Goal: Transaction & Acquisition: Subscribe to service/newsletter

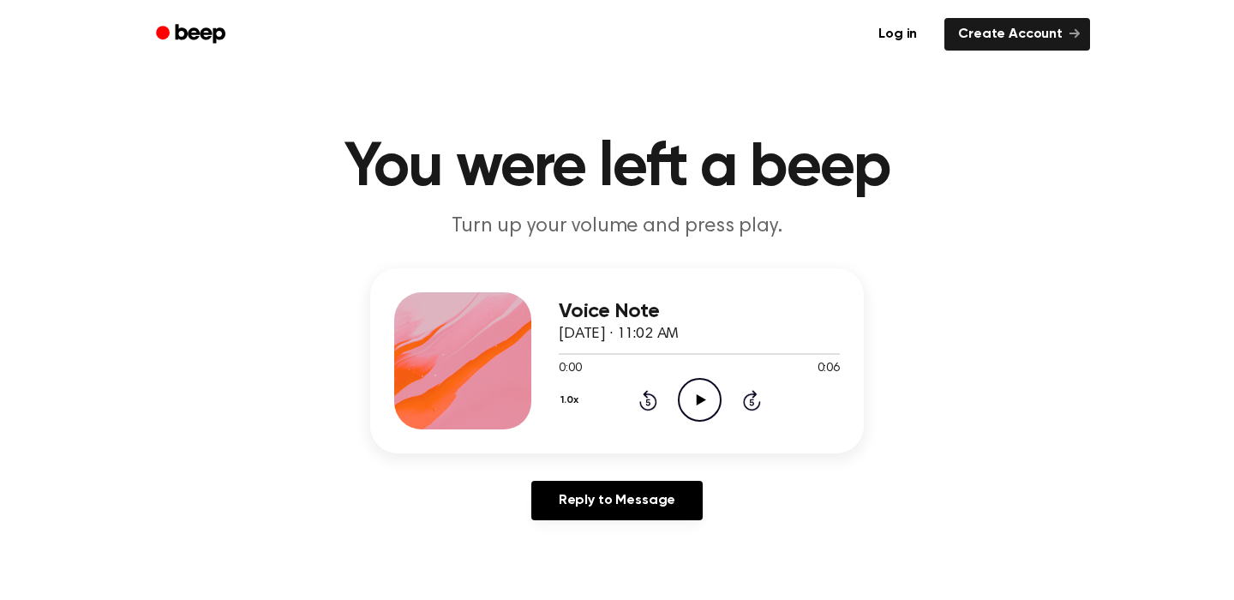
click at [703, 422] on icon "Play Audio" at bounding box center [700, 400] width 44 height 44
click at [721, 422] on icon "Play Audio" at bounding box center [700, 400] width 44 height 44
click at [674, 422] on div "1.0x Rewind 5 seconds Play Audio Skip 5 seconds" at bounding box center [699, 400] width 281 height 44
click at [650, 405] on icon at bounding box center [647, 401] width 4 height 7
click at [721, 422] on icon "Play Audio" at bounding box center [700, 400] width 44 height 44
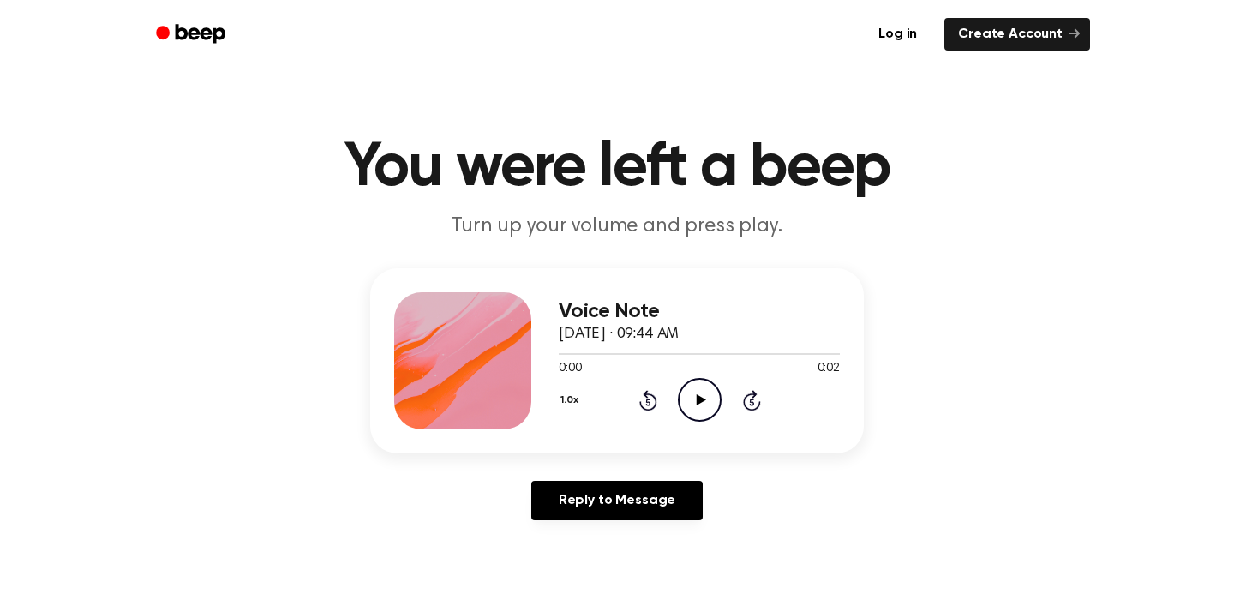
click at [708, 422] on icon "Play Audio" at bounding box center [700, 400] width 44 height 44
click at [721, 422] on icon "Play Audio" at bounding box center [700, 400] width 44 height 44
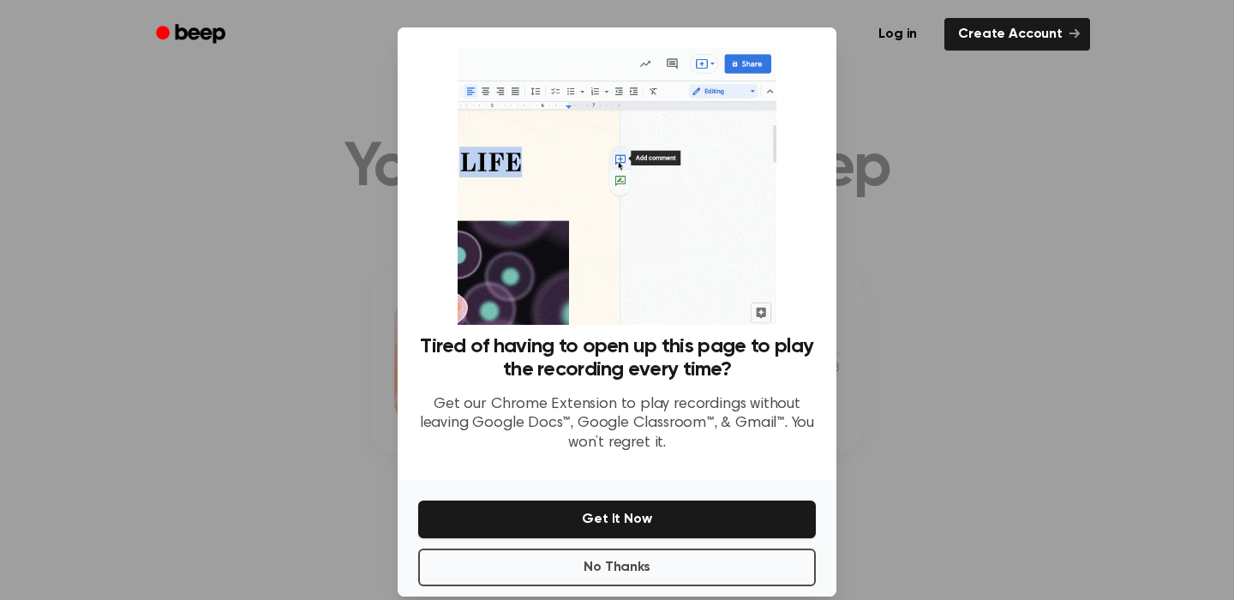
click at [962, 149] on div at bounding box center [617, 300] width 1234 height 600
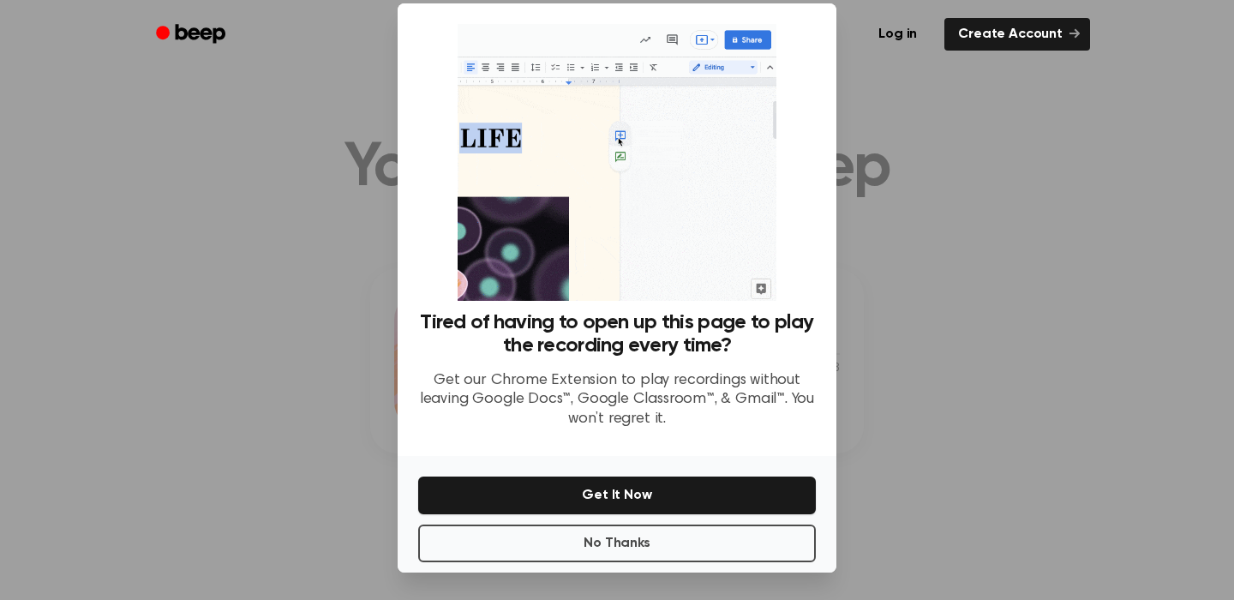
scroll to position [178, 0]
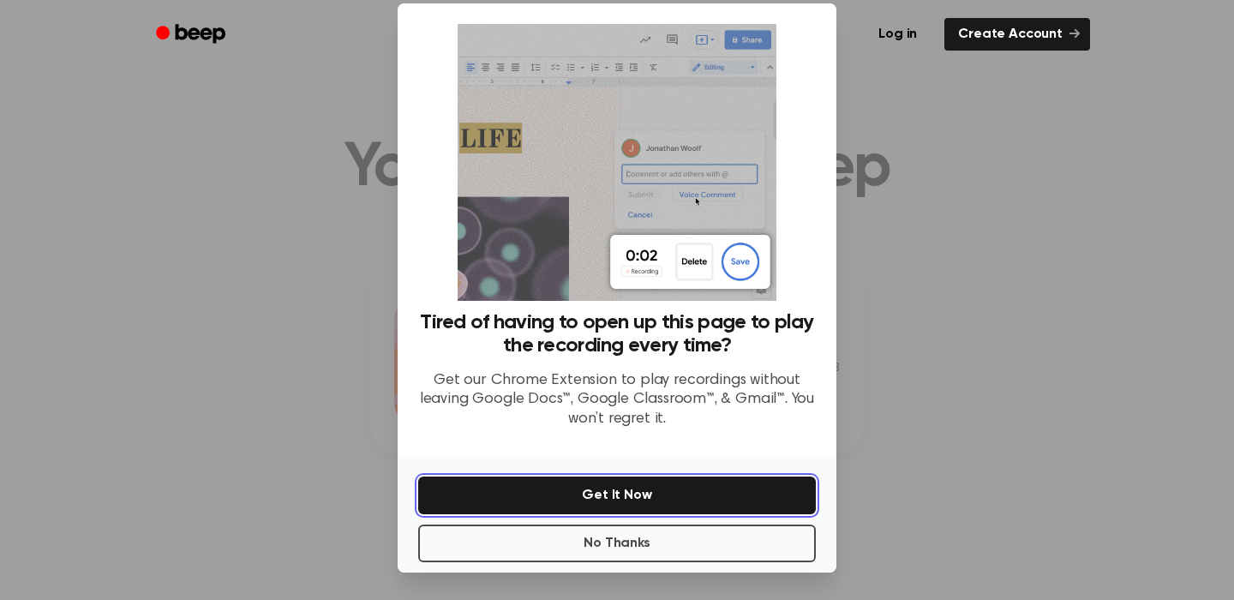
click at [629, 476] on button "Get It Now" at bounding box center [617, 495] width 398 height 38
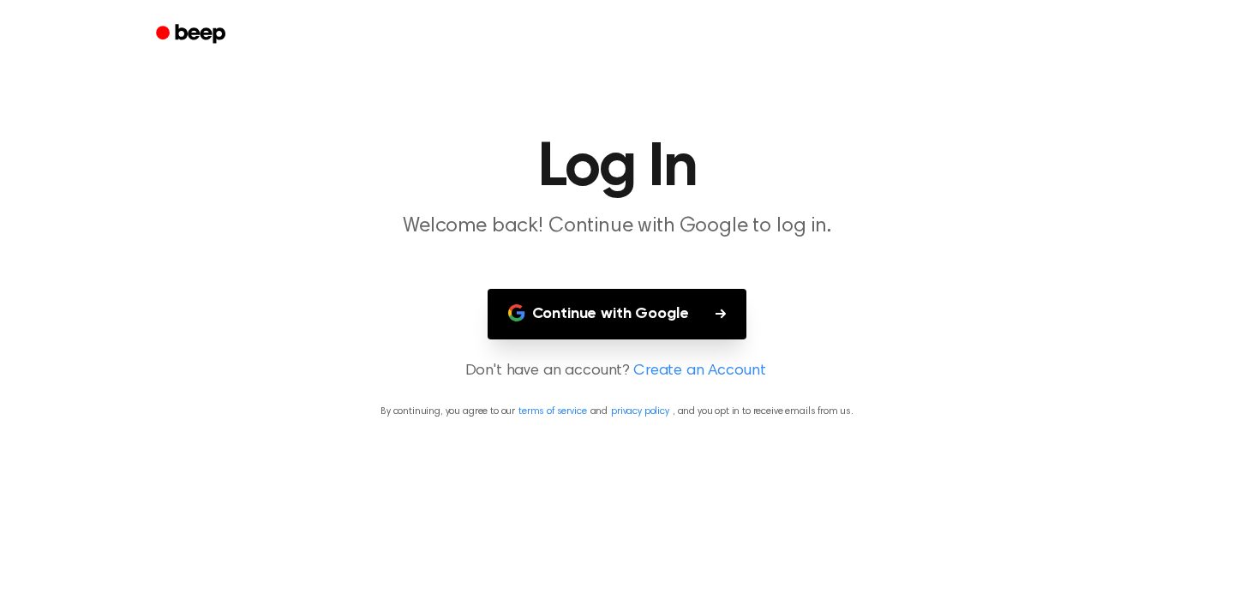
click at [616, 339] on button "Continue with Google" at bounding box center [618, 314] width 260 height 51
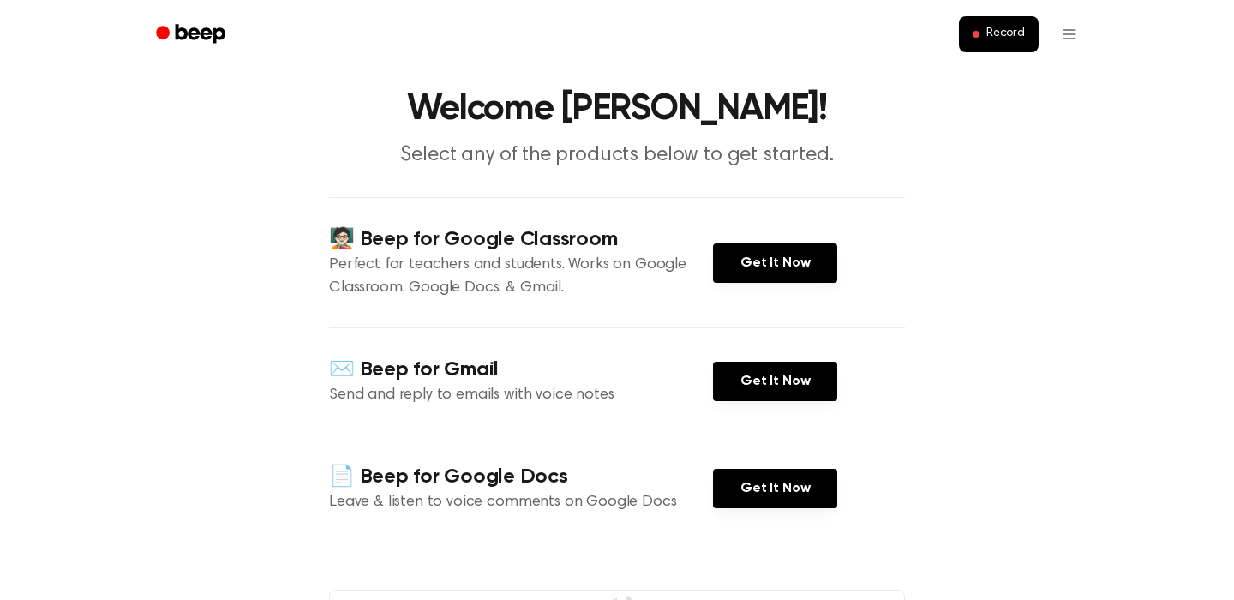
scroll to position [47, 0]
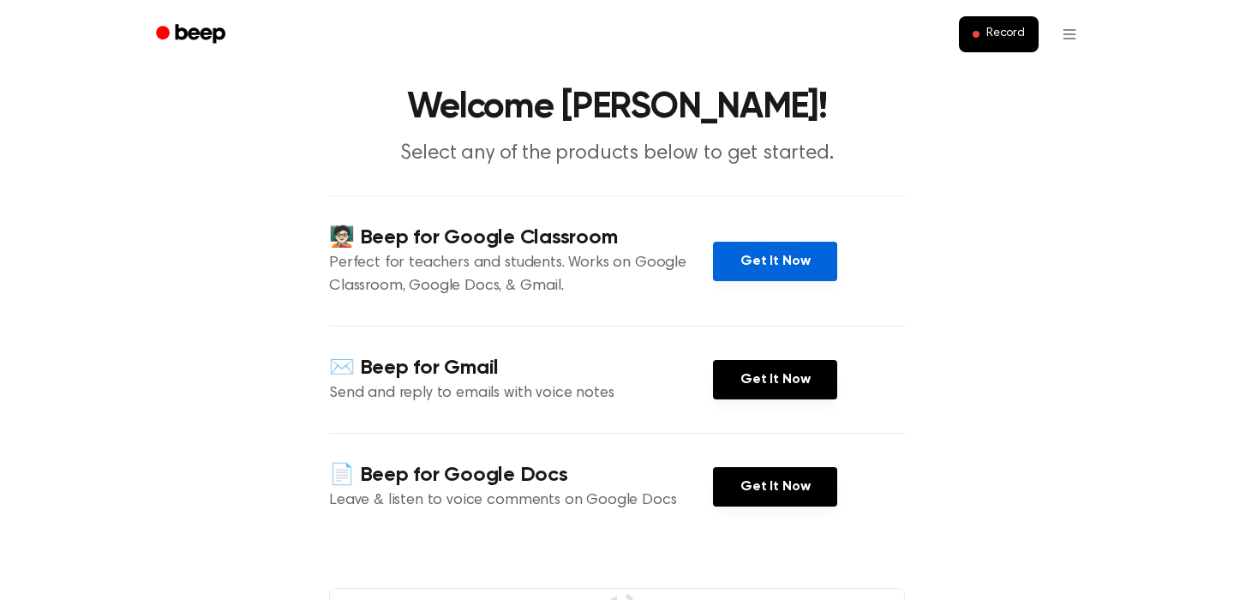
click at [792, 281] on link "Get It Now" at bounding box center [775, 261] width 124 height 39
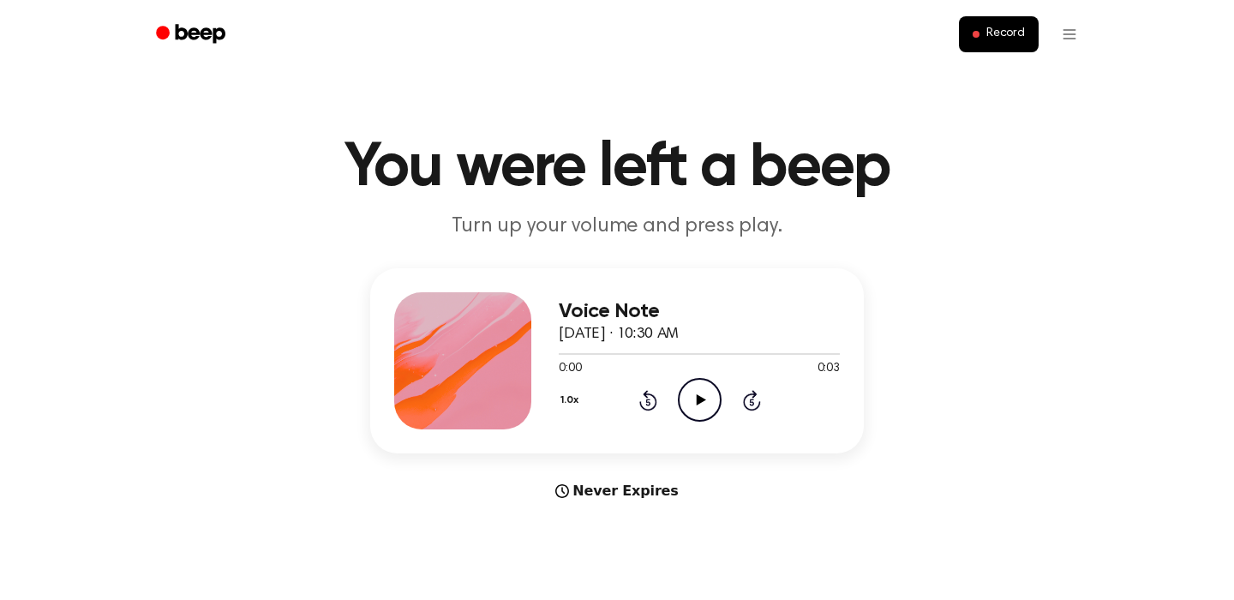
click at [705, 405] on icon at bounding box center [700, 399] width 9 height 11
click at [721, 422] on icon "Play Audio" at bounding box center [700, 400] width 44 height 44
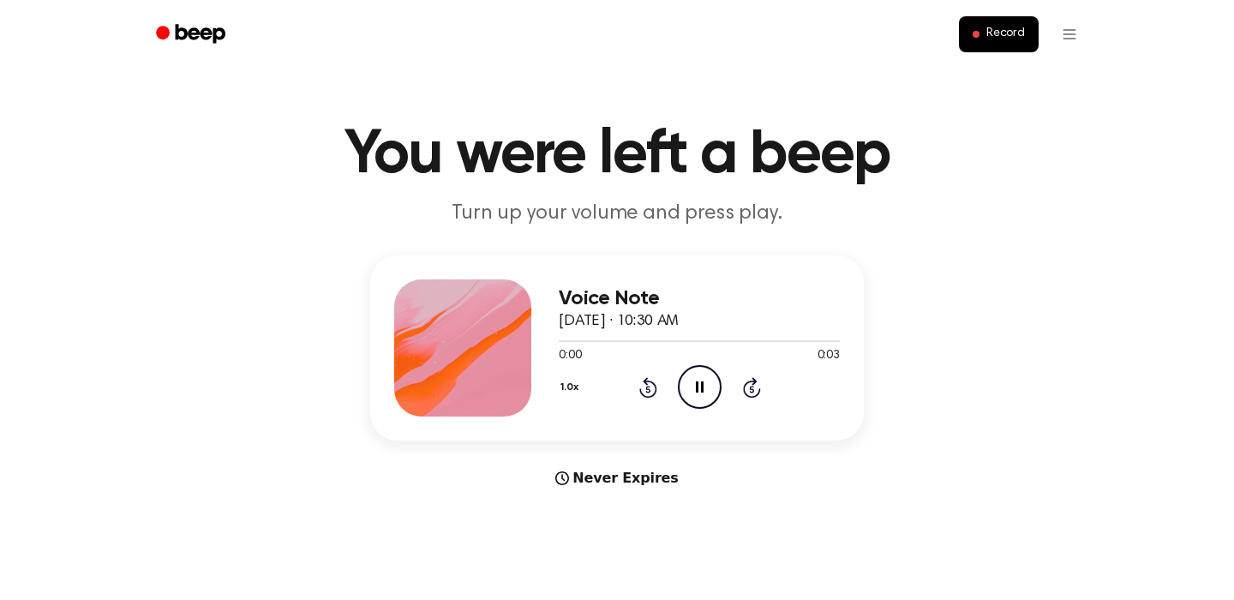
scroll to position [15, 0]
